Goal: Check status: Check status

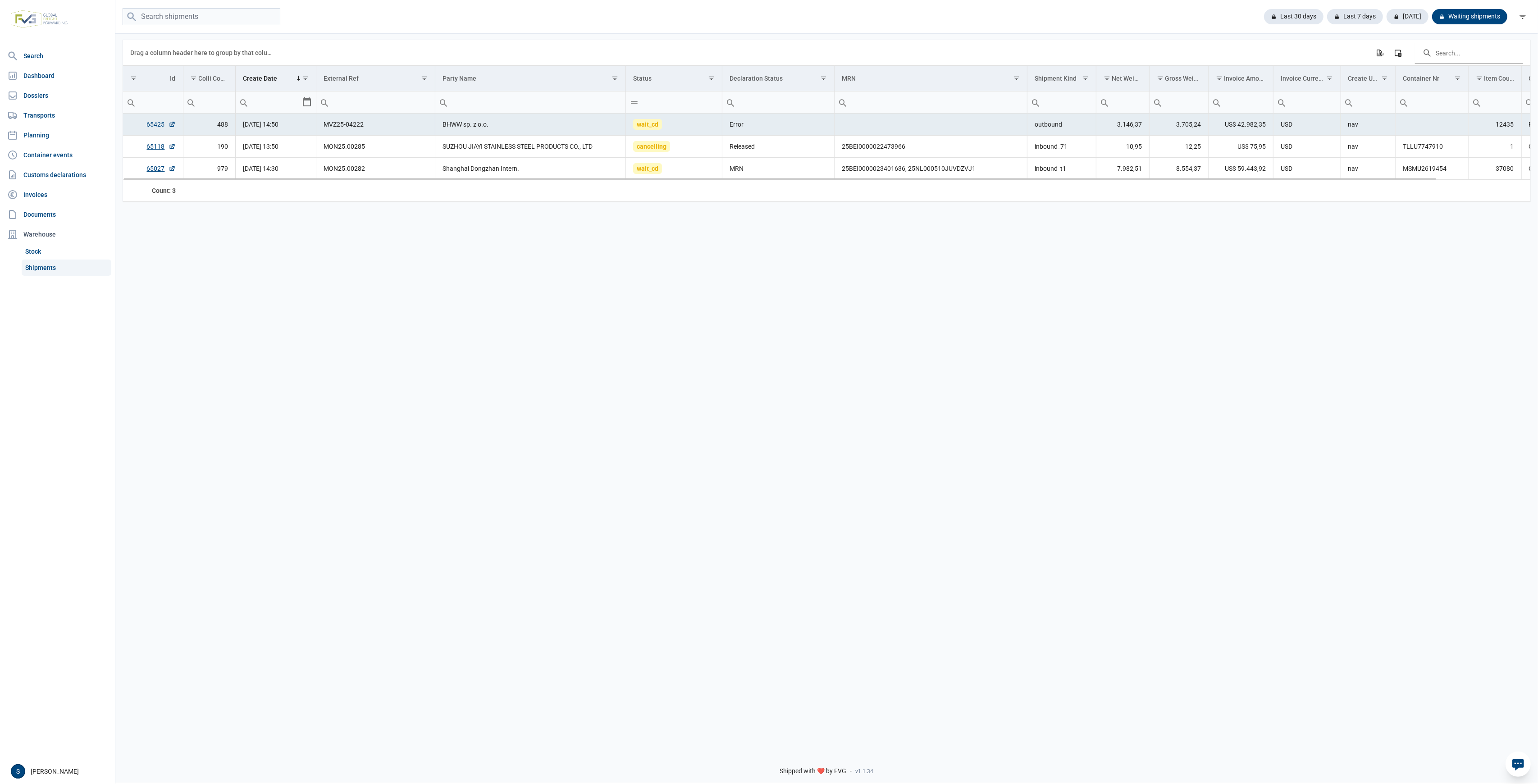
click at [156, 126] on link "65425" at bounding box center [162, 124] width 29 height 9
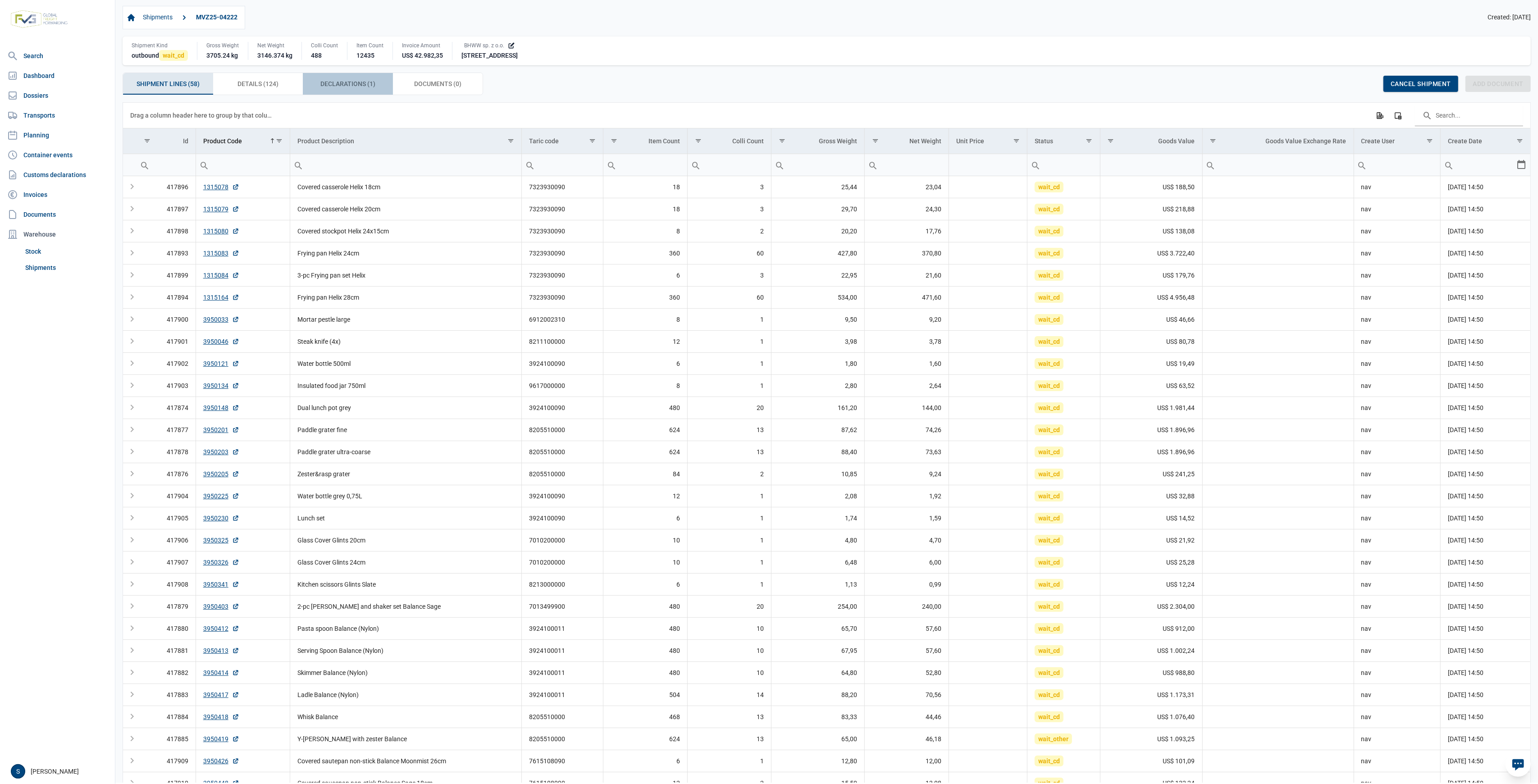
click at [382, 92] on div "Declarations (1) Declarations (1)" at bounding box center [347, 83] width 90 height 22
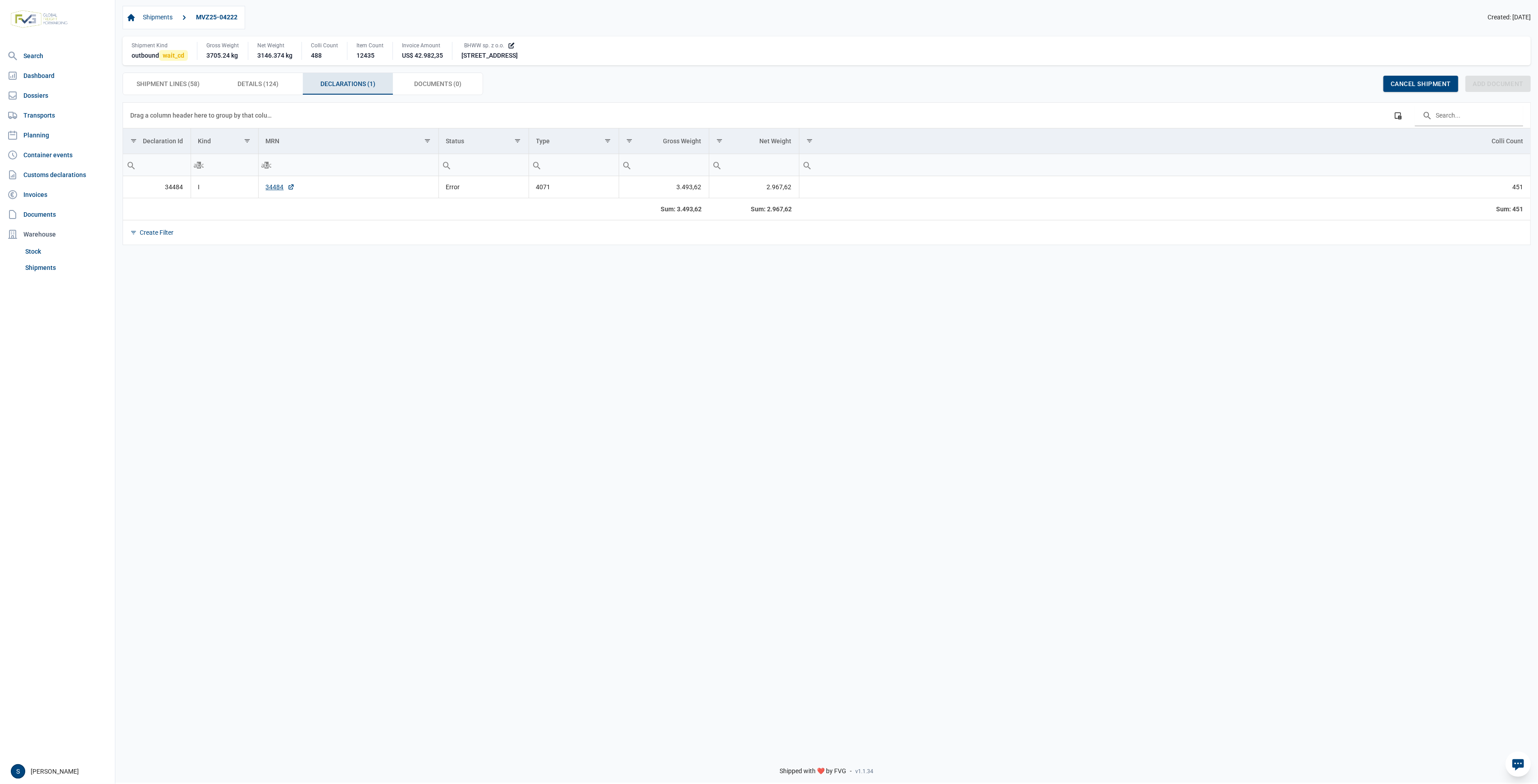
click at [285, 196] on td "34484" at bounding box center [349, 187] width 180 height 22
click at [270, 190] on link "34484" at bounding box center [281, 187] width 29 height 9
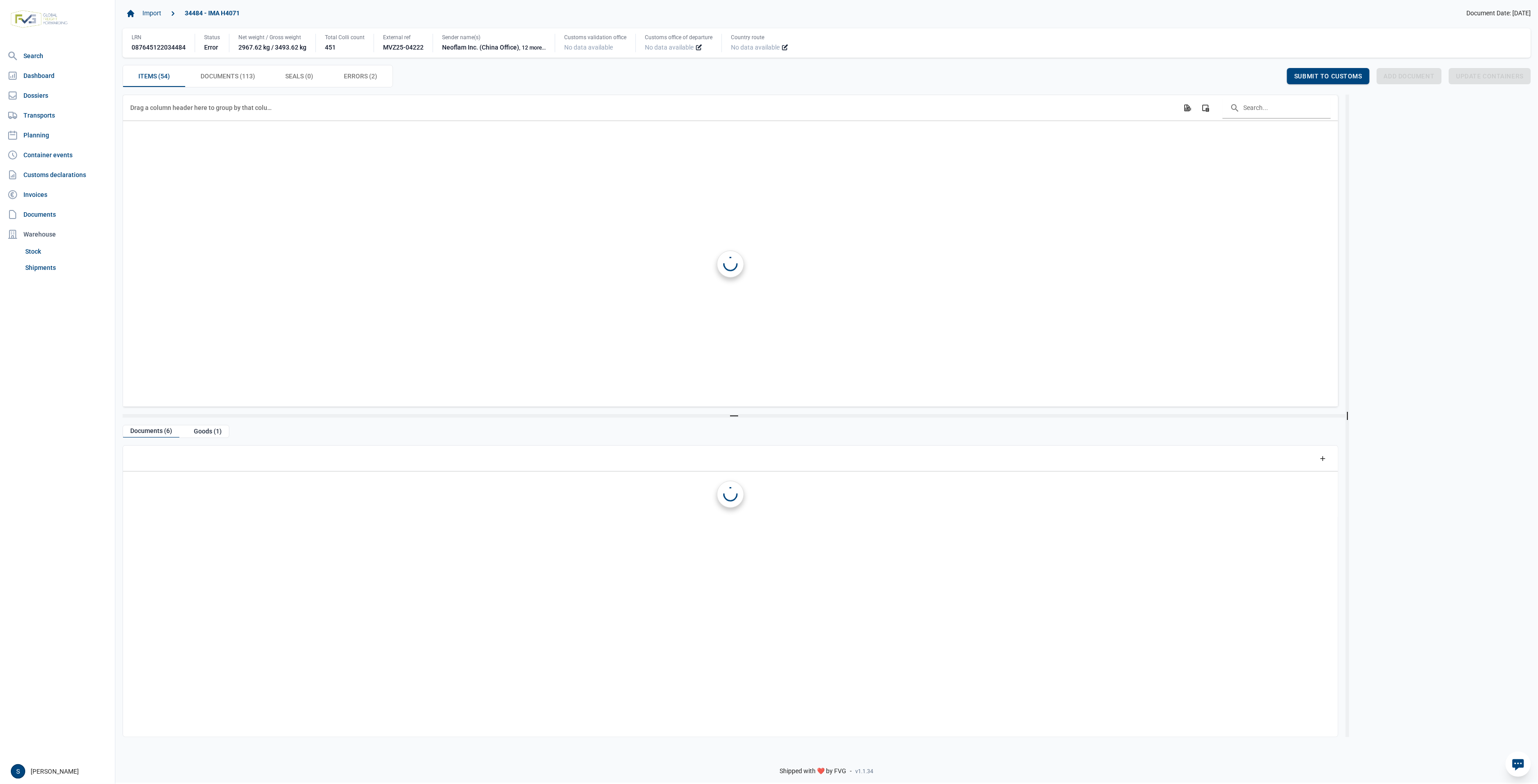
click at [359, 77] on span "Errors (2) Errors (2)" at bounding box center [360, 76] width 33 height 11
click at [362, 74] on span "Errors (2) Errors (2)" at bounding box center [360, 76] width 33 height 11
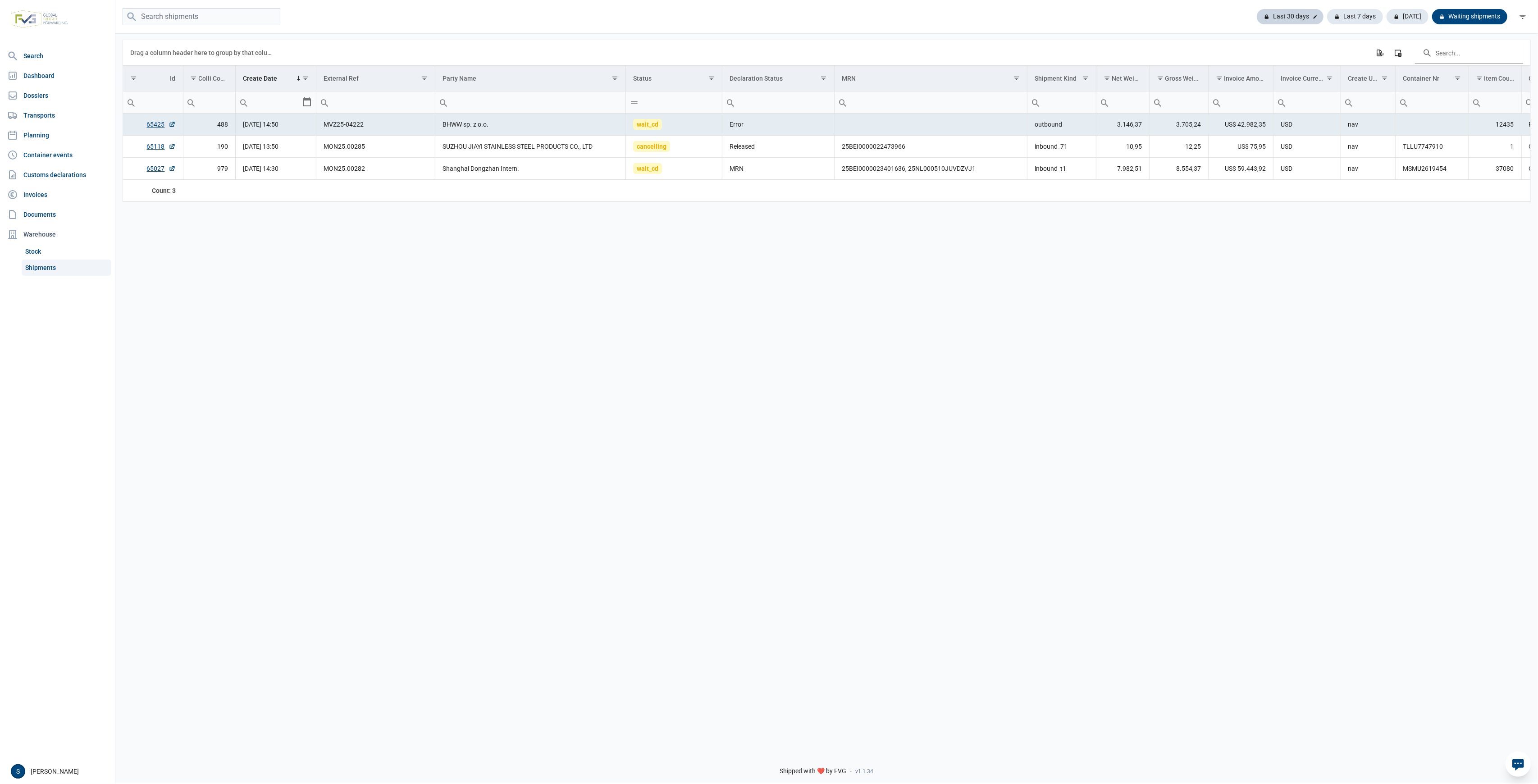
click at [1327, 16] on div "Last 30 days" at bounding box center [1355, 17] width 56 height 15
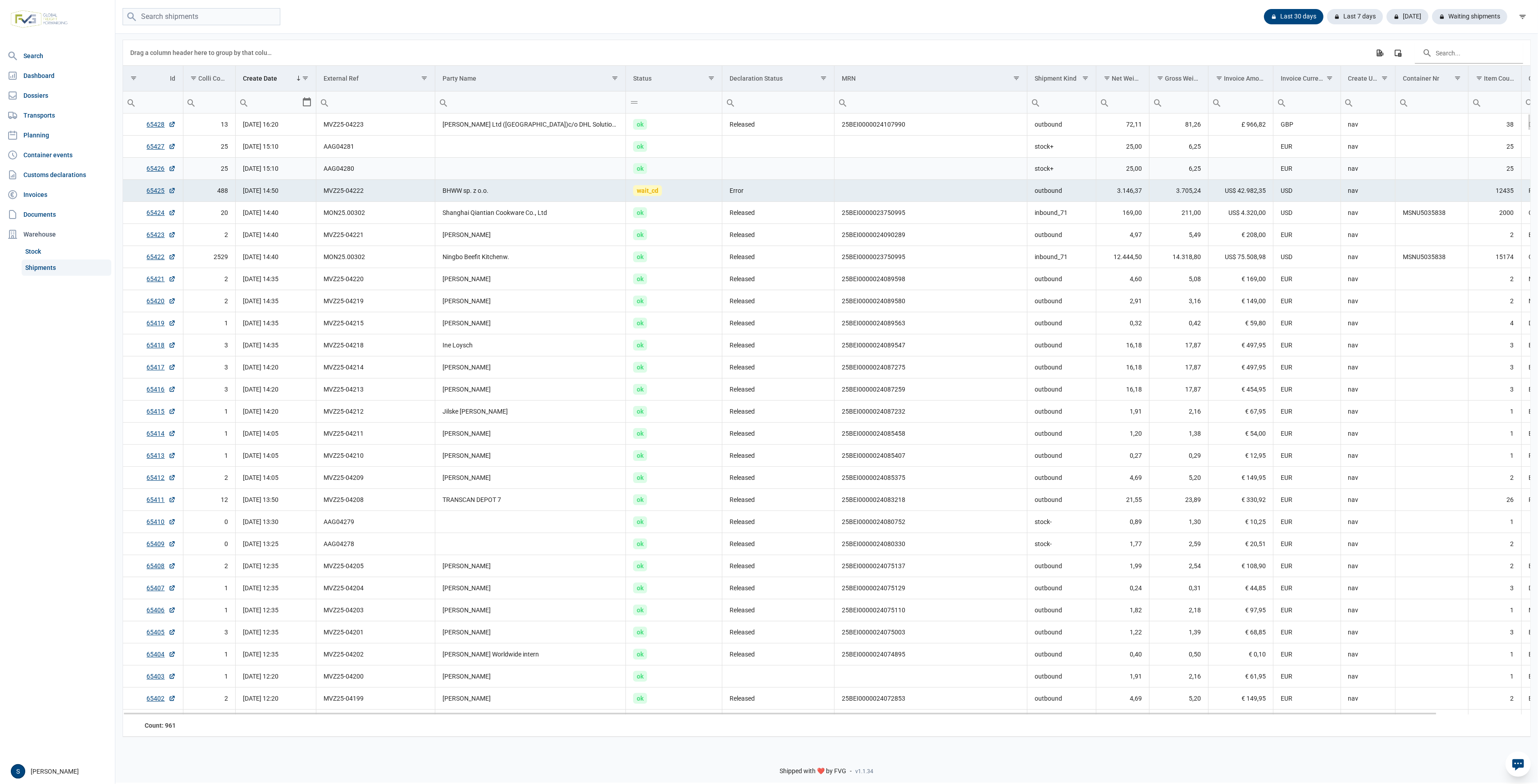
click at [509, 158] on td "Data grid with 961 rows and 18 columns" at bounding box center [530, 168] width 190 height 22
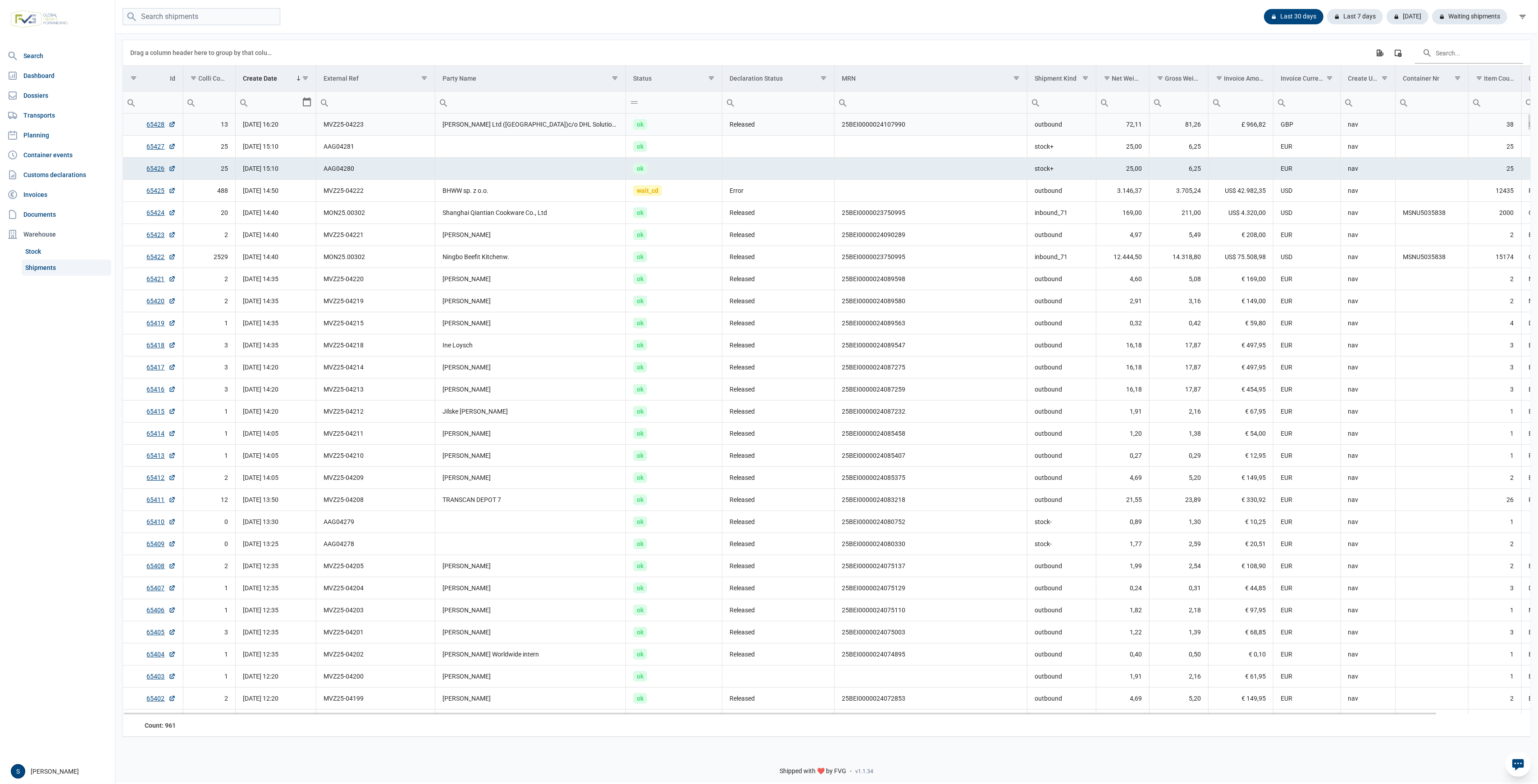
click at [465, 127] on td "[PERSON_NAME] Ltd ([GEOGRAPHIC_DATA])c/o DHL Solutions GMBH" at bounding box center [530, 124] width 190 height 22
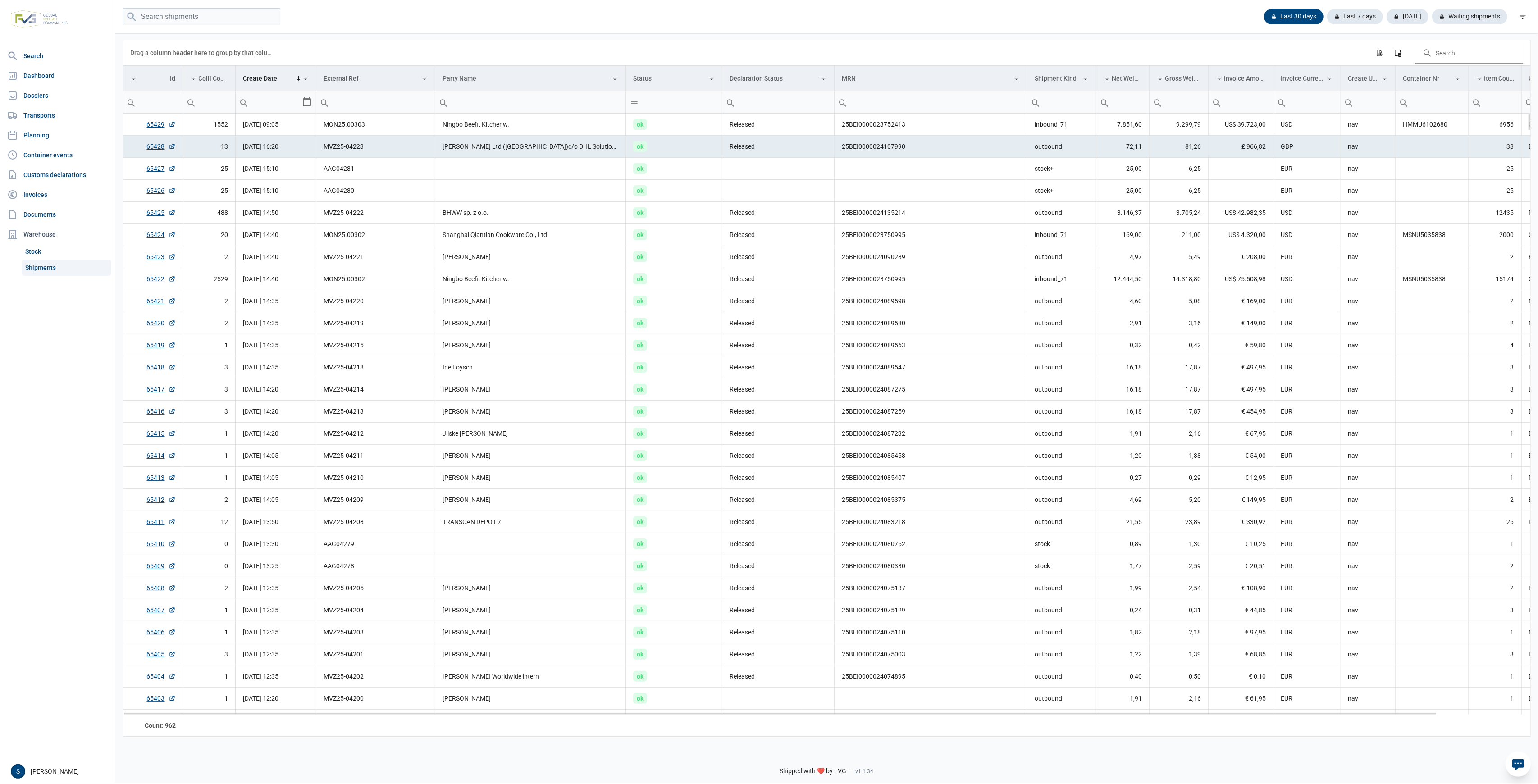
click at [1420, 149] on td "Data grid with 962 rows and 18 columns" at bounding box center [1432, 146] width 73 height 22
click at [1434, 127] on td "HMMU6102680" at bounding box center [1432, 124] width 73 height 22
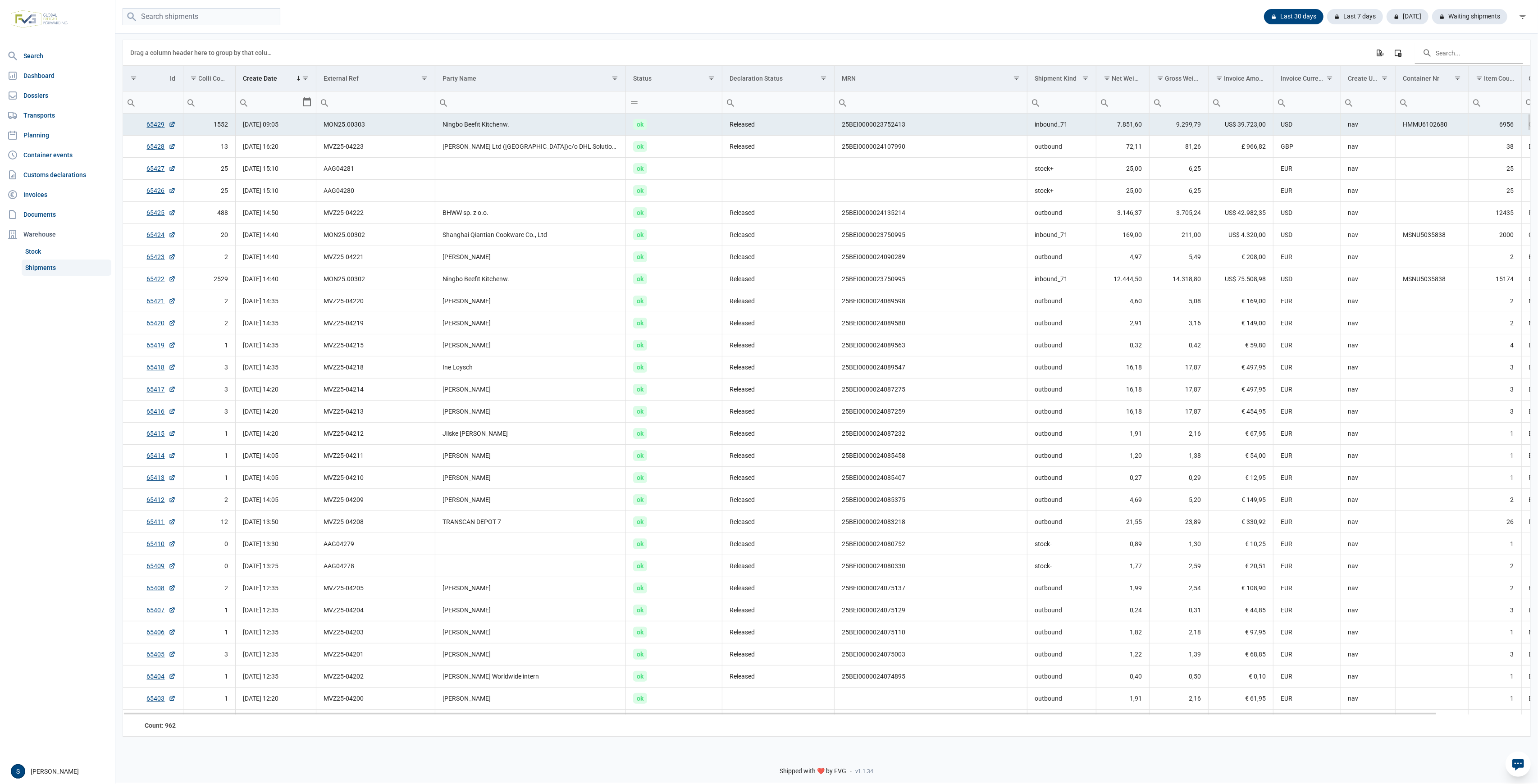
click at [154, 130] on td "65429" at bounding box center [152, 124] width 60 height 22
click at [142, 124] on td "65429" at bounding box center [152, 124] width 60 height 22
click at [155, 126] on link "65429" at bounding box center [162, 124] width 29 height 9
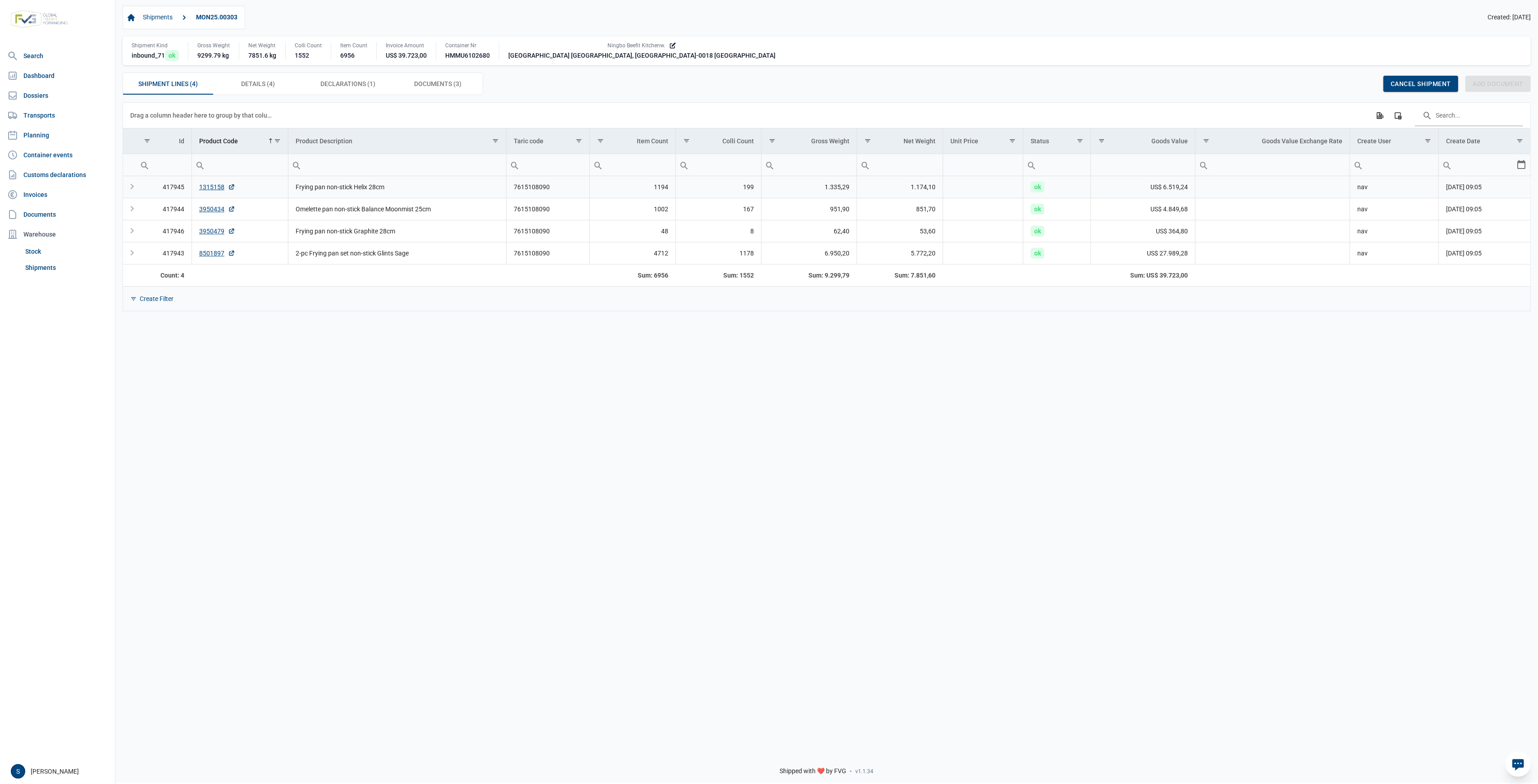
drag, startPoint x: 394, startPoint y: 194, endPoint x: 393, endPoint y: 211, distance: 17.0
click at [393, 200] on tbody "417945 1315158 Frying pan non-stick Helix 28cm 7615108090 1194 199 1.335,29 1.1…" at bounding box center [827, 220] width 1408 height 88
click at [413, 247] on td "2-pc Frying pan set non-stick Glints Sage" at bounding box center [397, 252] width 218 height 22
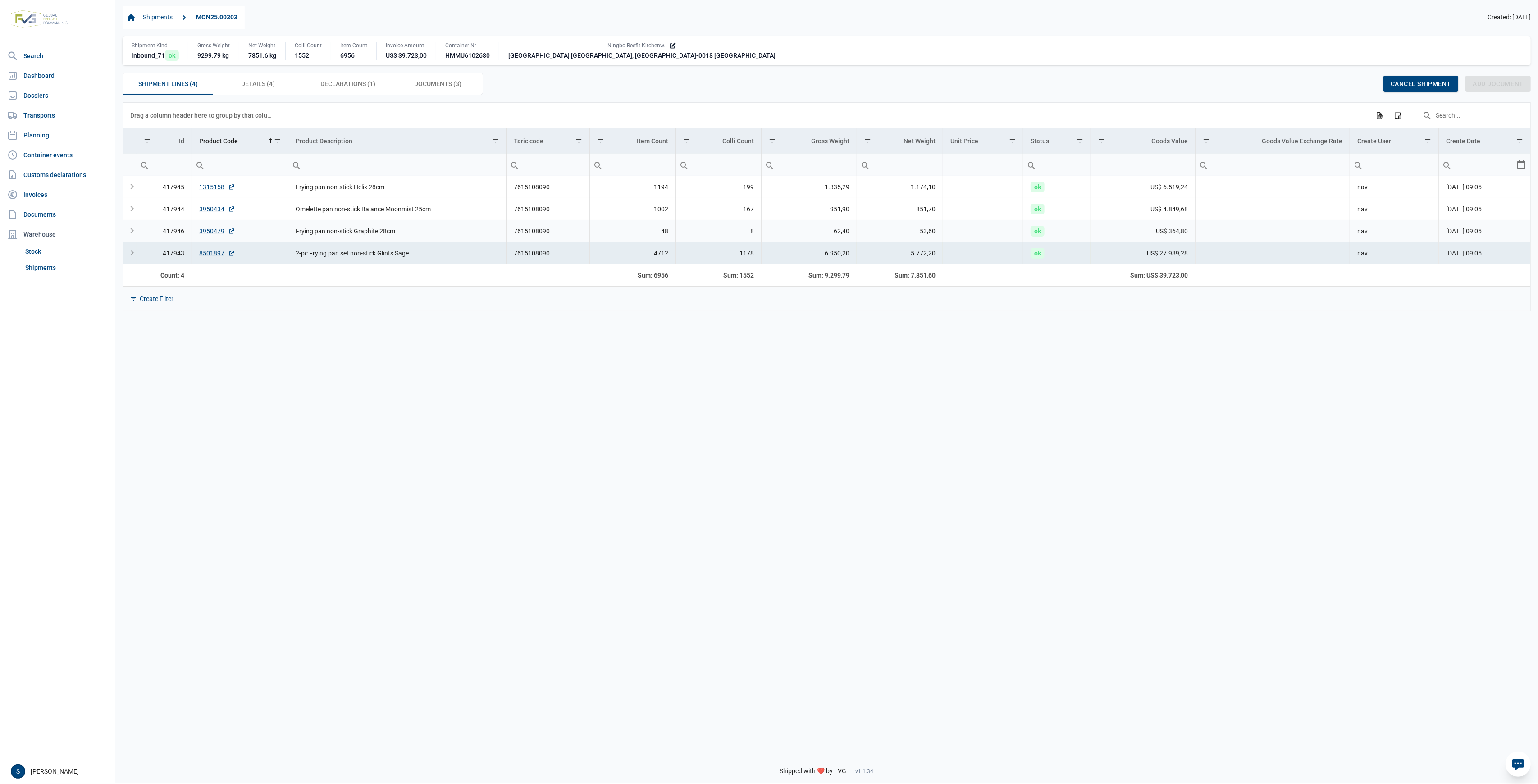
click at [708, 231] on td "8" at bounding box center [719, 230] width 86 height 22
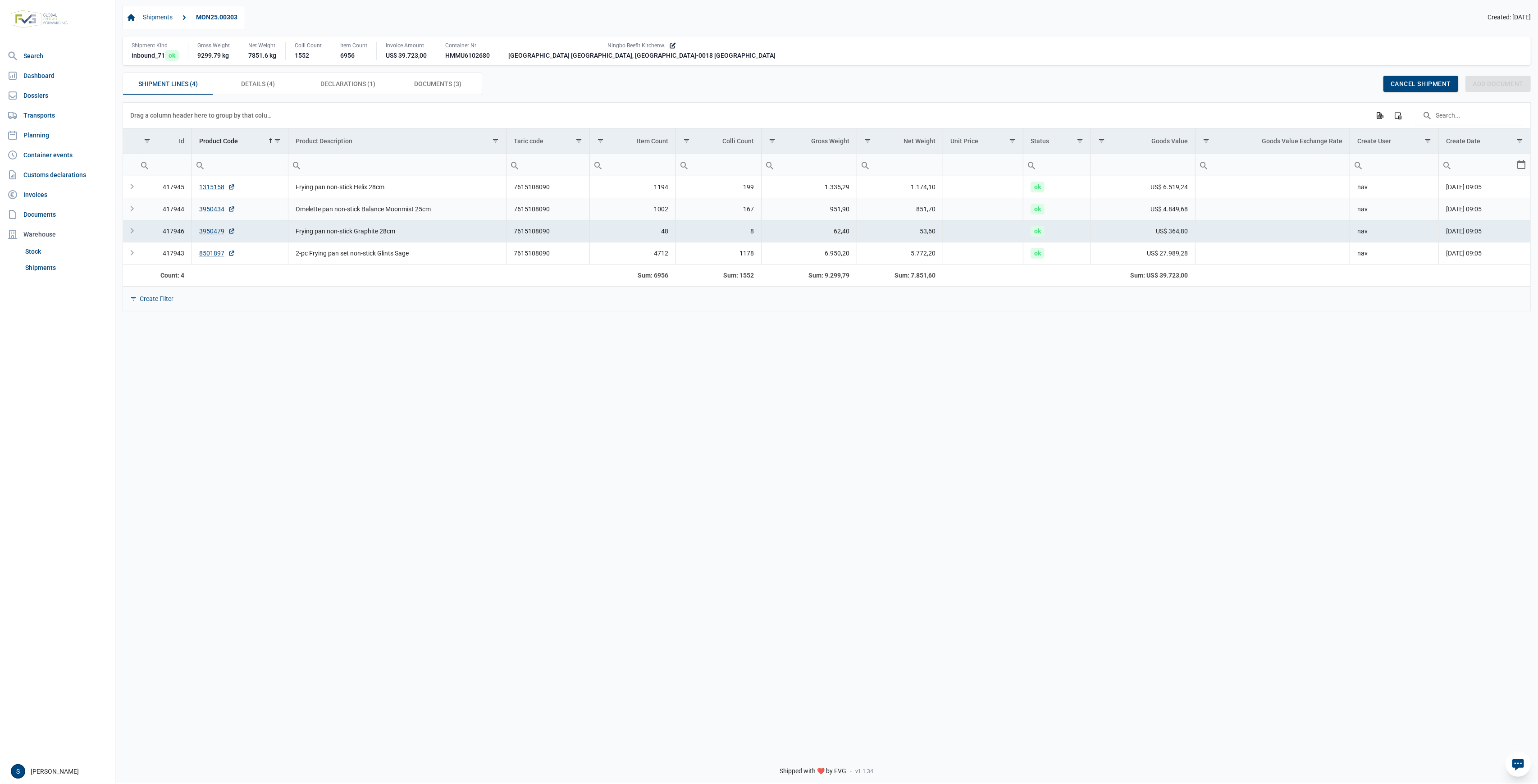
click at [722, 218] on td "167" at bounding box center [719, 209] width 86 height 22
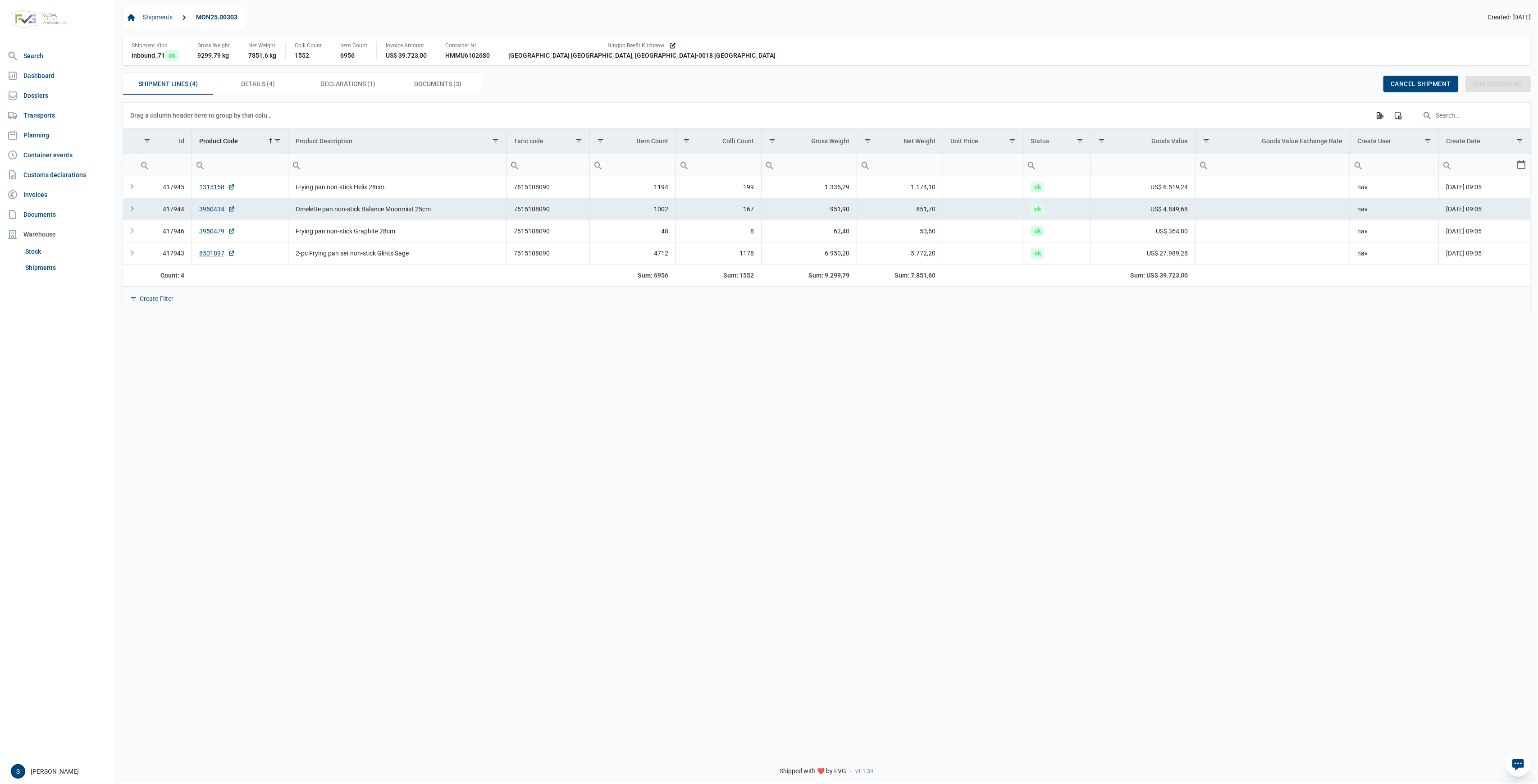
click at [663, 202] on td "1002" at bounding box center [633, 209] width 86 height 22
click at [713, 181] on td "199" at bounding box center [719, 187] width 86 height 22
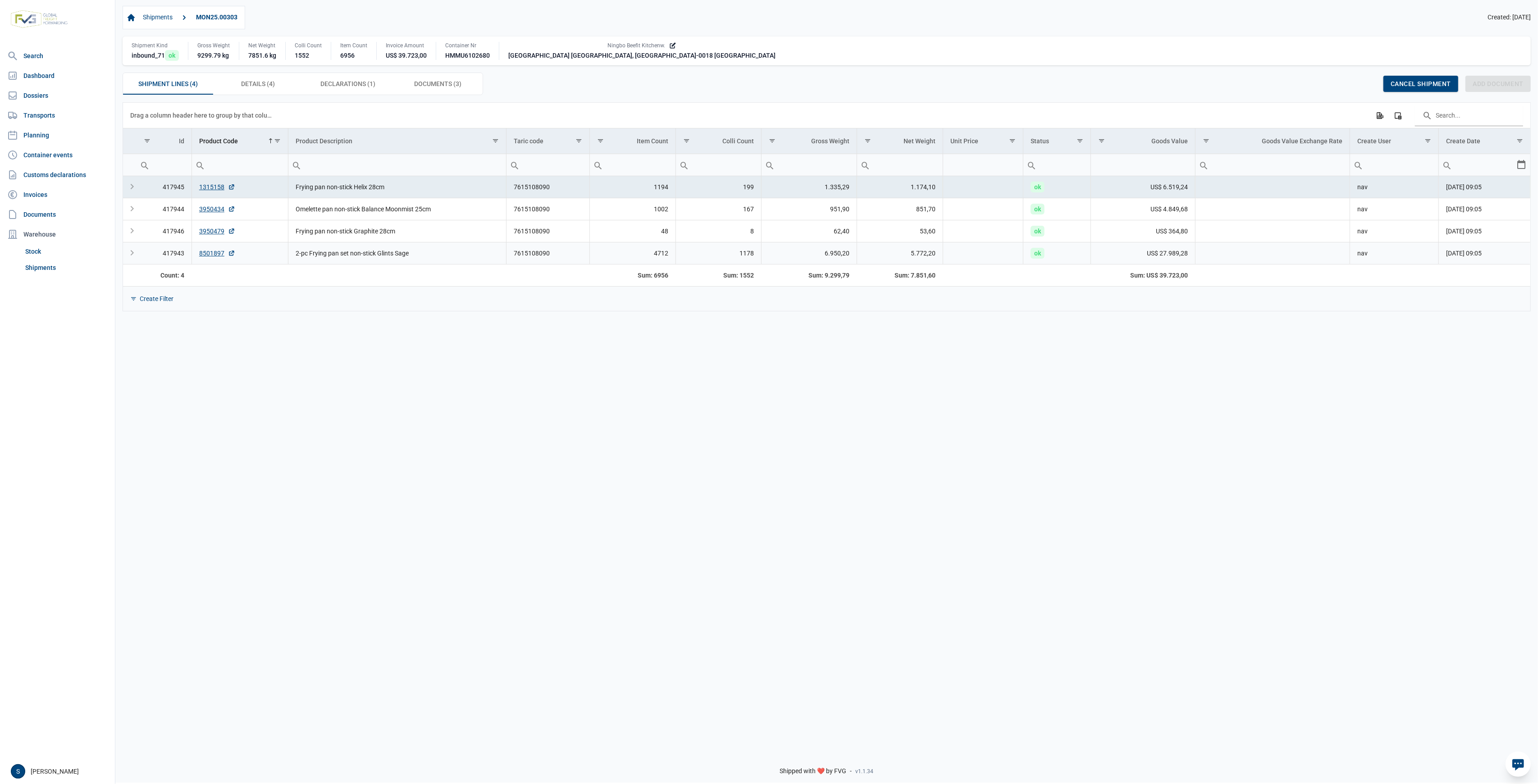
click at [612, 254] on td "4712" at bounding box center [633, 252] width 86 height 22
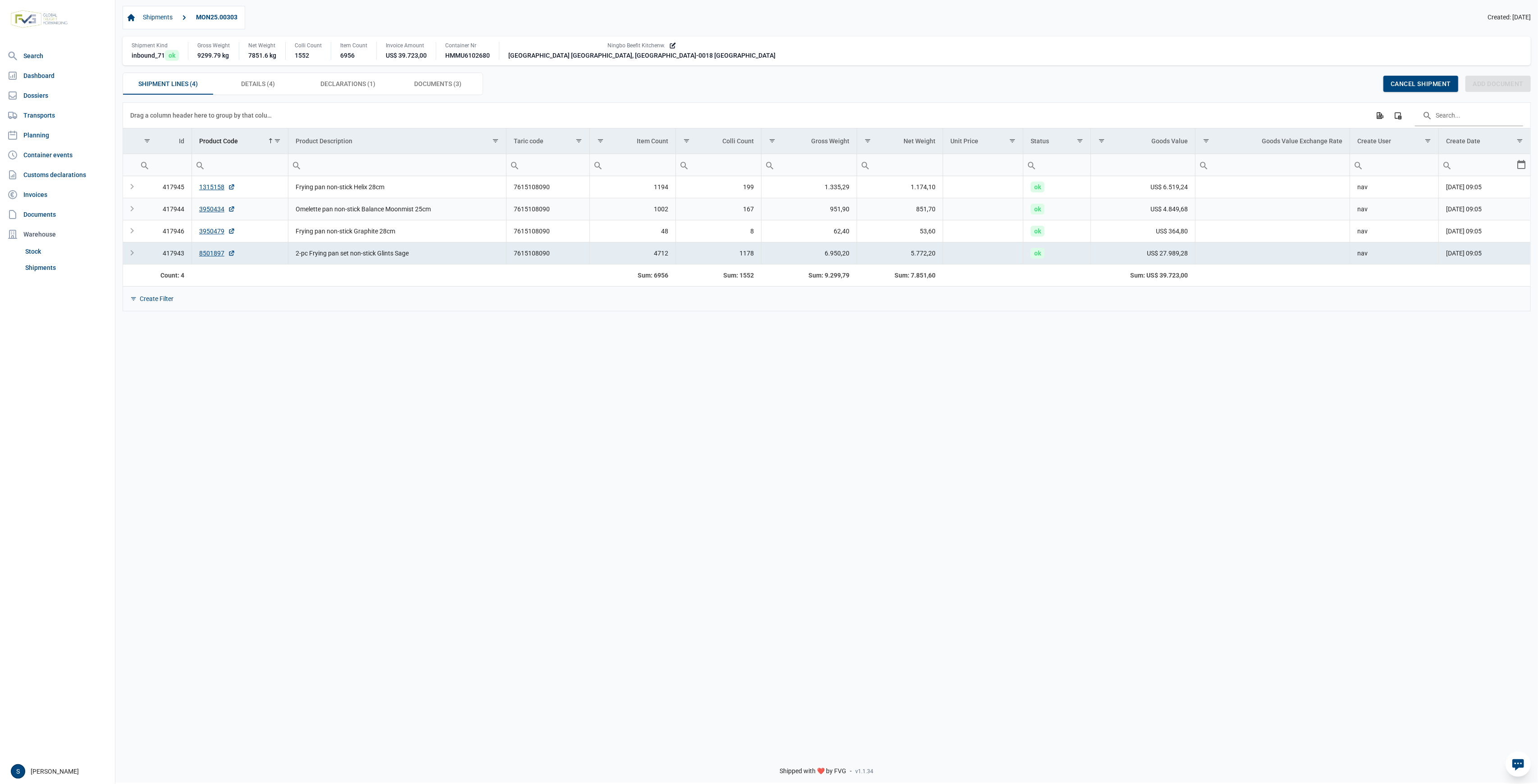
click at [639, 204] on td "1002" at bounding box center [633, 209] width 86 height 22
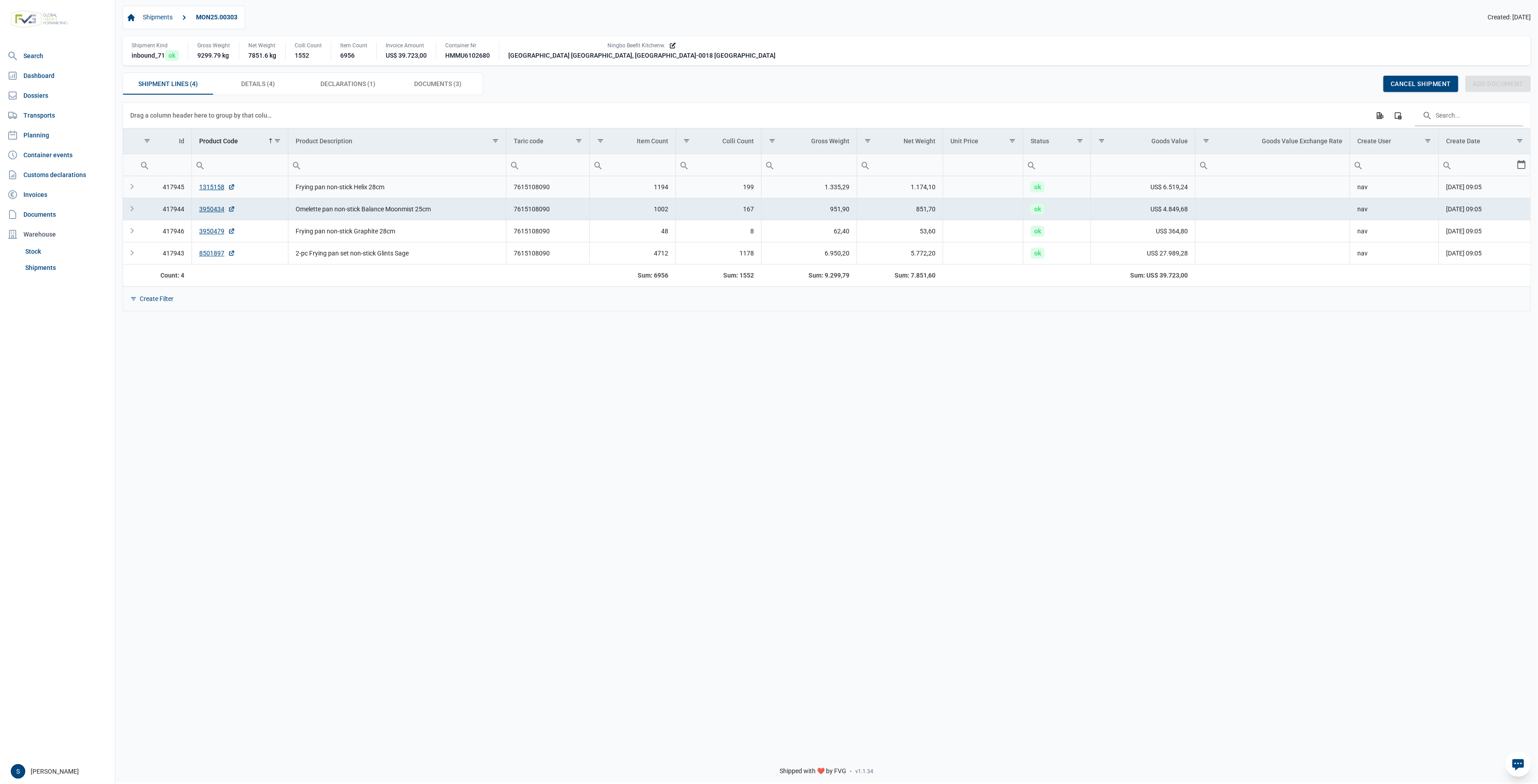
click at [789, 192] on td "1.335,29" at bounding box center [809, 187] width 96 height 22
